Goal: Navigation & Orientation: Find specific page/section

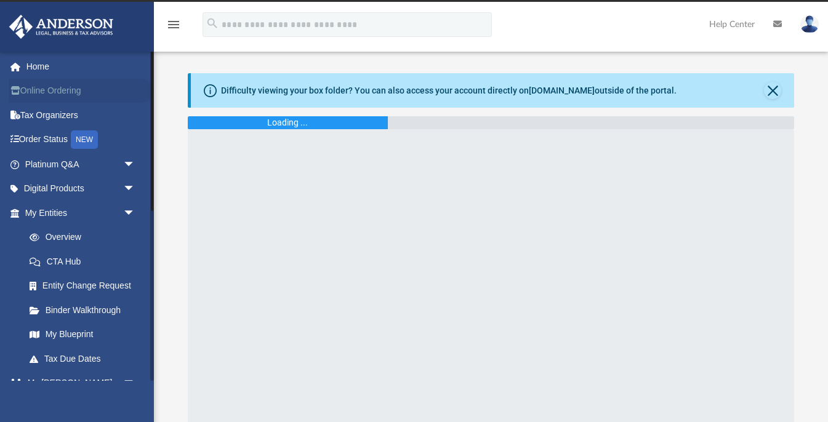
scroll to position [140, 0]
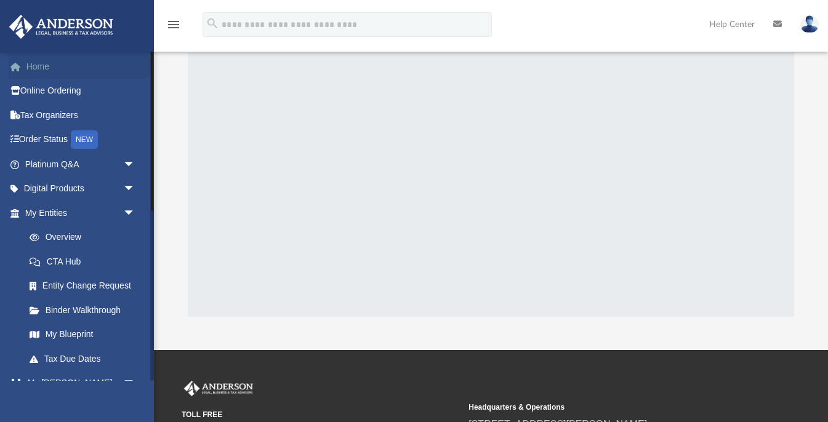
click at [39, 65] on link "Home" at bounding box center [81, 66] width 145 height 25
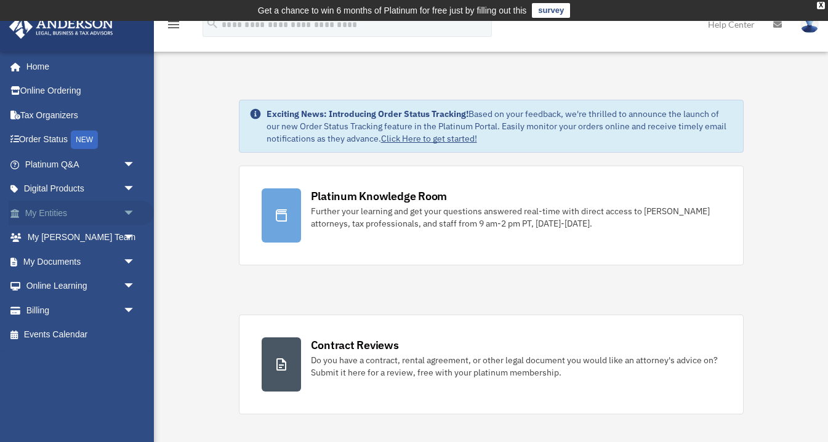
click at [60, 212] on link "My Entities arrow_drop_down" at bounding box center [81, 213] width 145 height 25
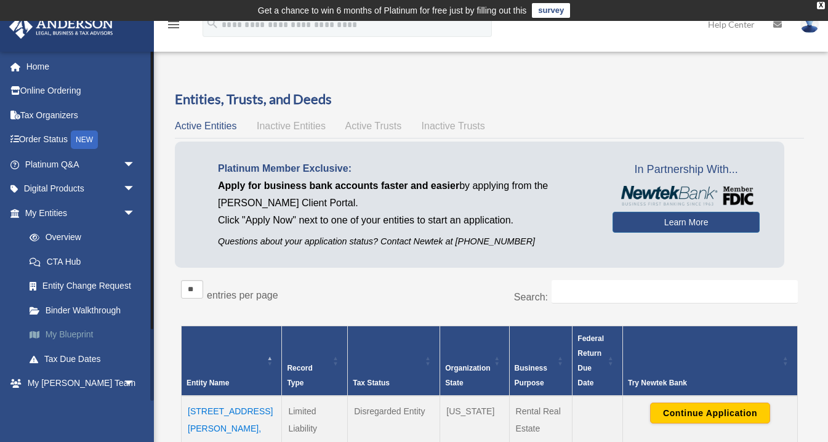
click at [87, 331] on link "My Blueprint" at bounding box center [85, 335] width 137 height 25
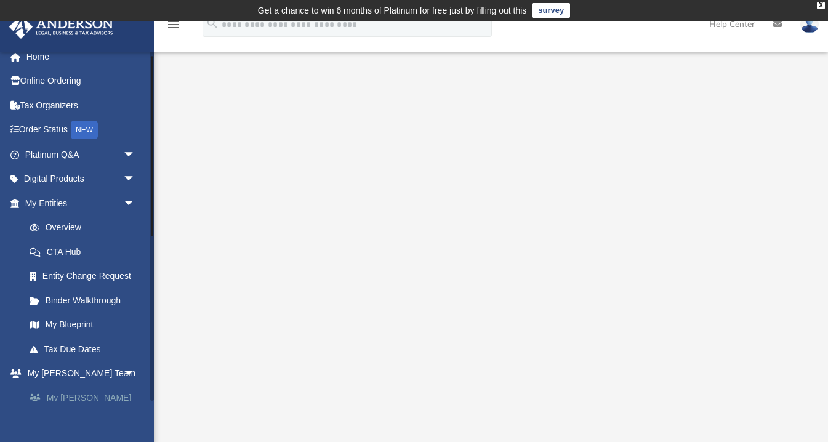
click at [78, 391] on link "My [PERSON_NAME] Team" at bounding box center [85, 404] width 137 height 39
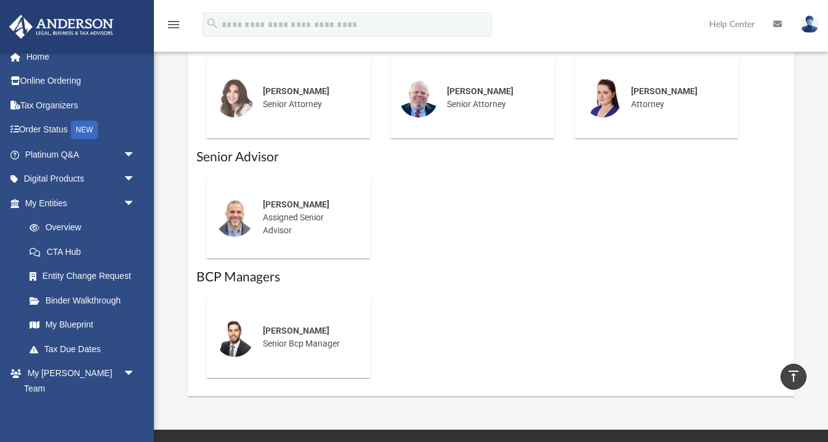
scroll to position [808, 0]
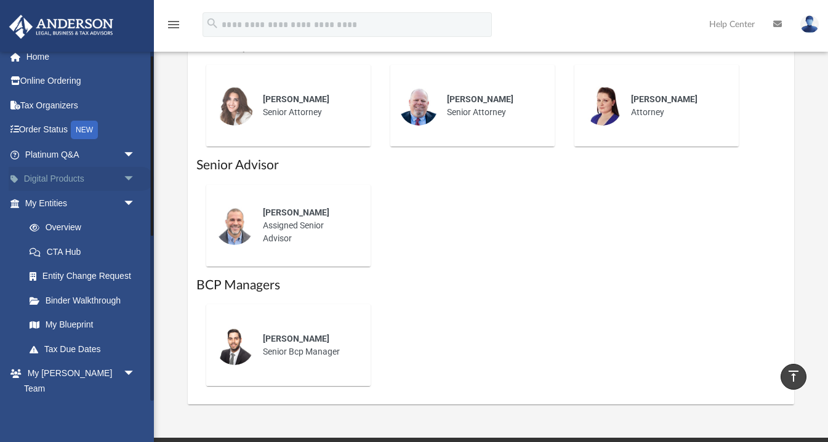
click at [132, 177] on span "arrow_drop_down" at bounding box center [135, 179] width 25 height 25
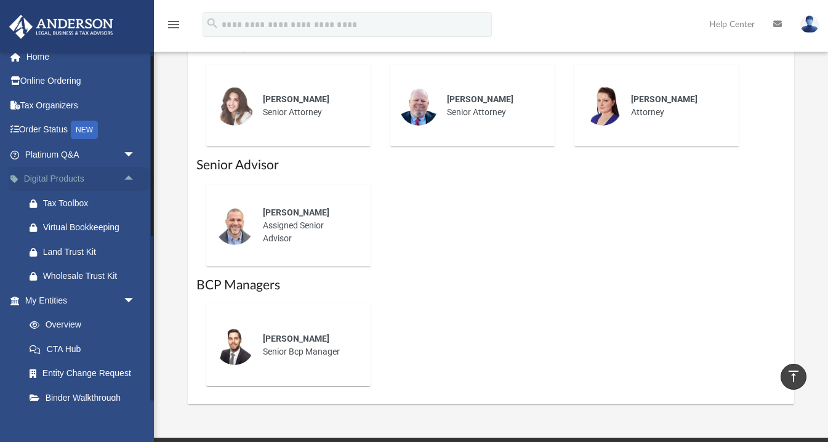
scroll to position [14, 0]
